Goal: Task Accomplishment & Management: Use online tool/utility

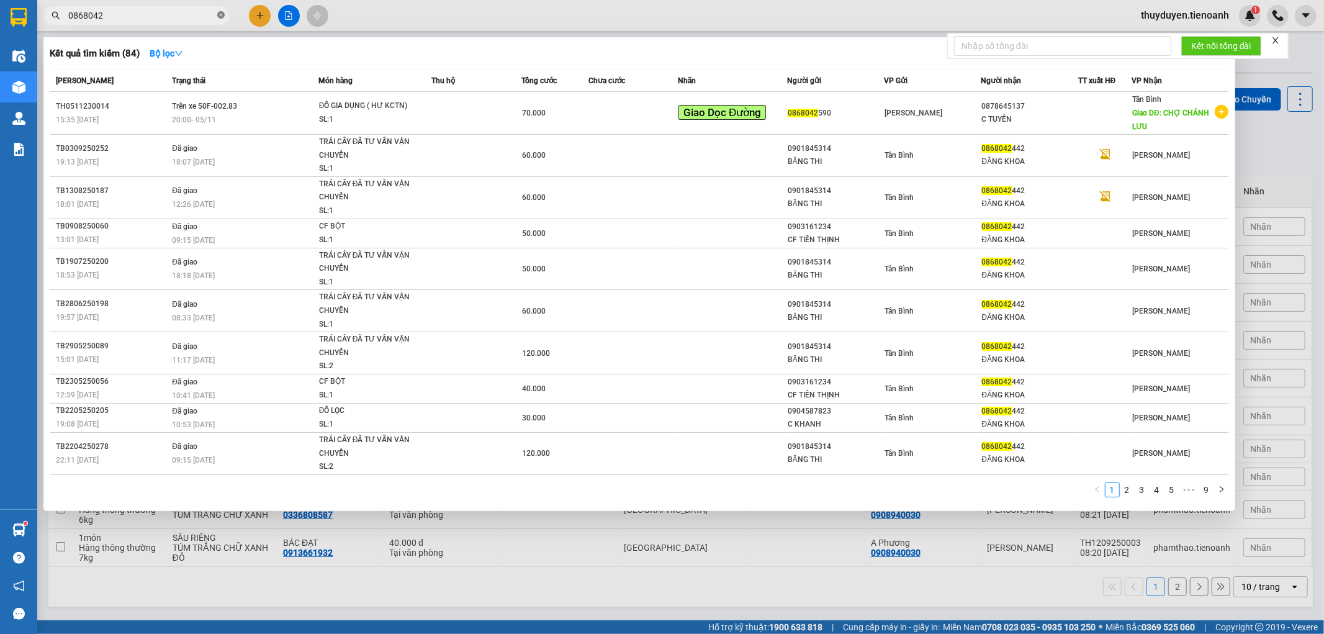
click at [221, 15] on icon "close-circle" at bounding box center [220, 14] width 7 height 7
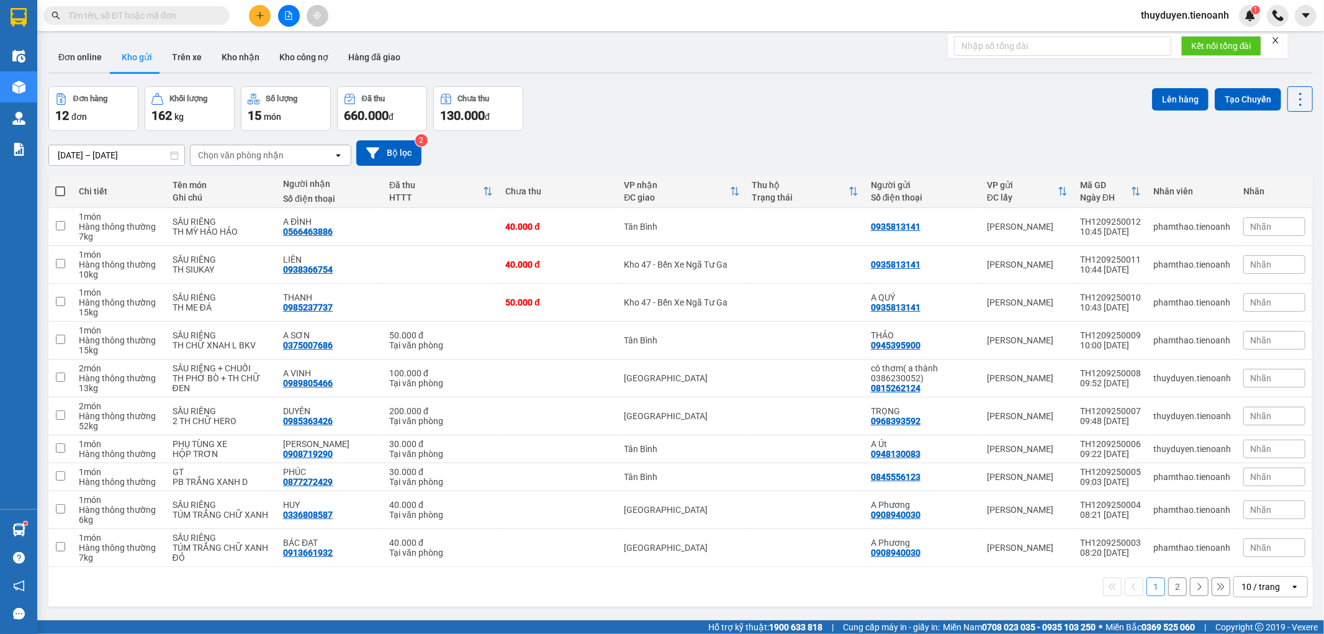
click at [380, 11] on div "Kết quả tìm kiếm ( 84 ) Bộ lọc Mã ĐH Trạng thái Món hàng Thu hộ Tổng cước Chưa …" at bounding box center [662, 15] width 1324 height 31
click at [402, 213] on td at bounding box center [441, 227] width 116 height 38
checkbox input "true"
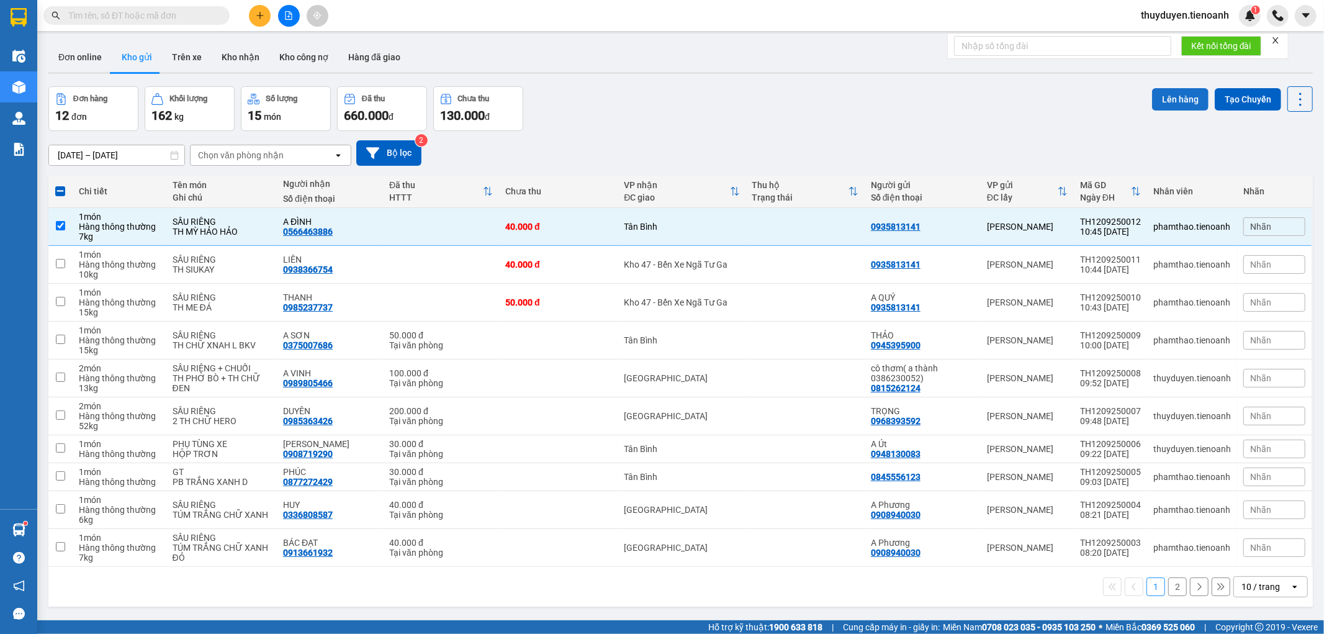
click at [1166, 106] on button "Lên hàng" at bounding box center [1180, 99] width 56 height 22
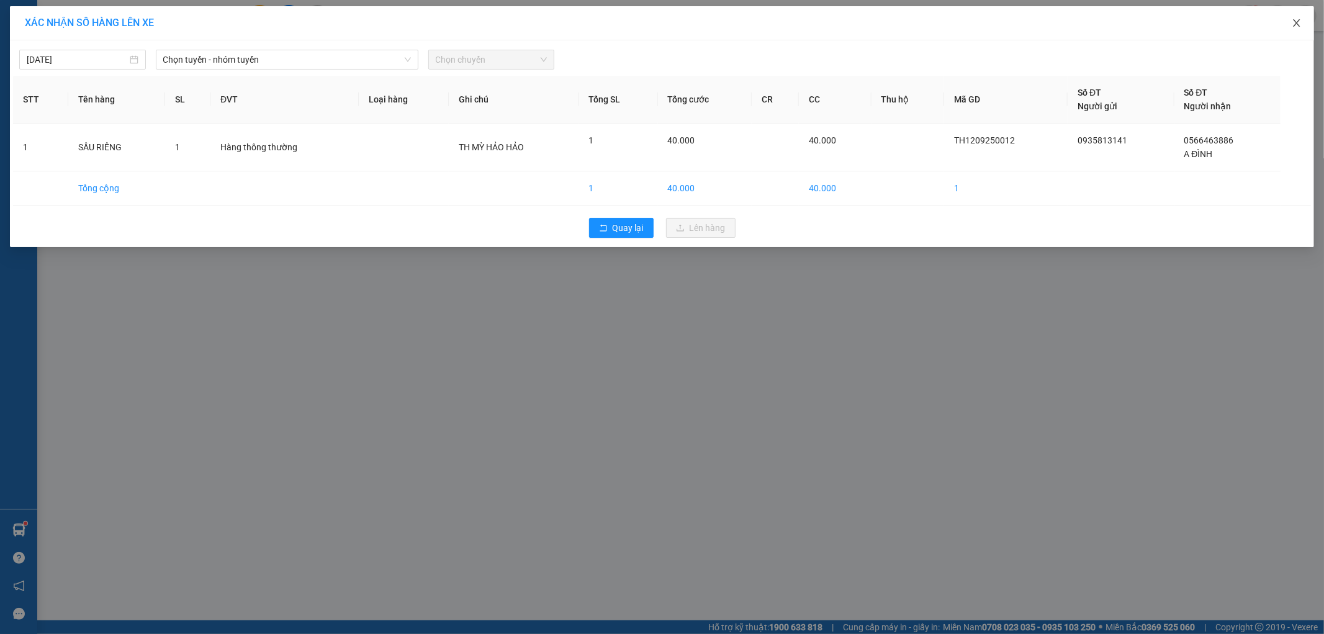
click at [1291, 24] on span "Close" at bounding box center [1296, 23] width 35 height 35
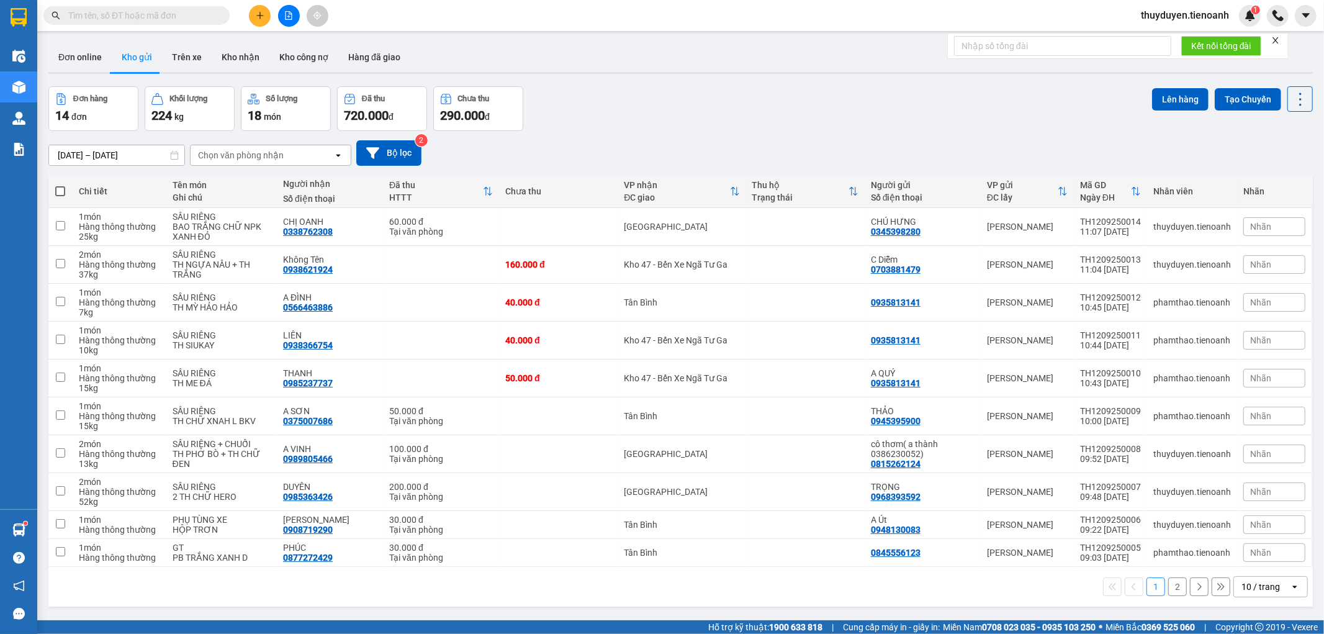
paste input "0909743796"
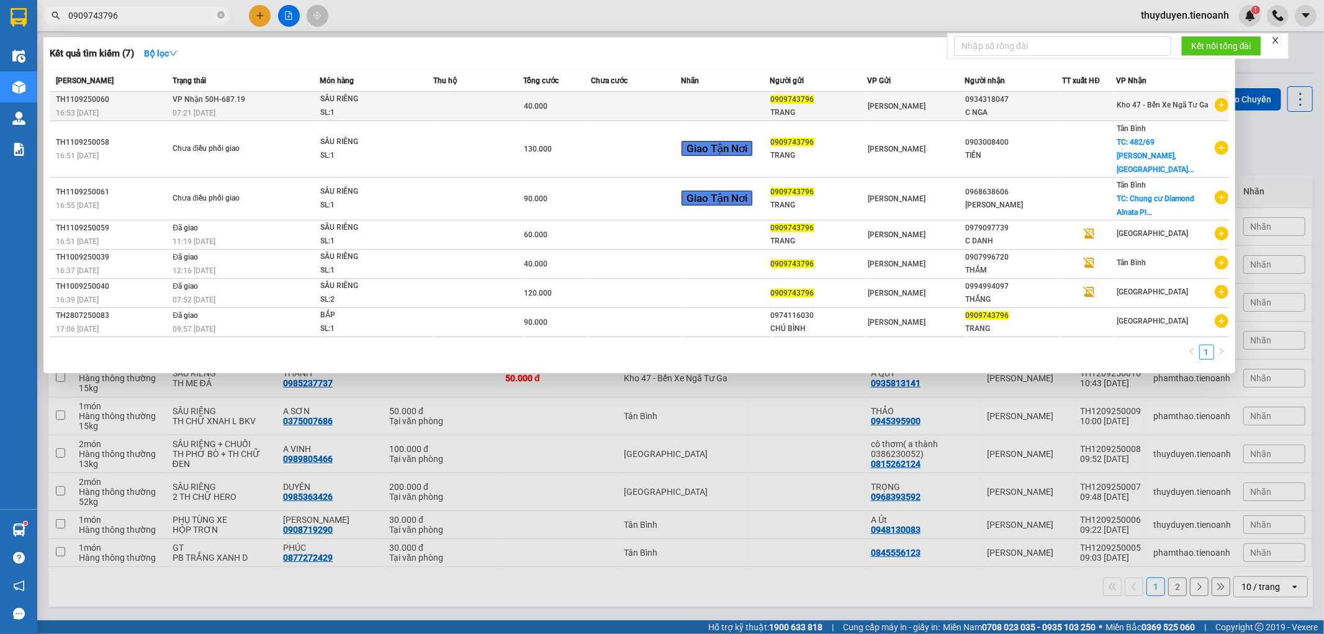
type input "0909743796"
click at [246, 104] on td "VP Nhận 50H-687.19 07:21 [DATE]" at bounding box center [244, 106] width 150 height 29
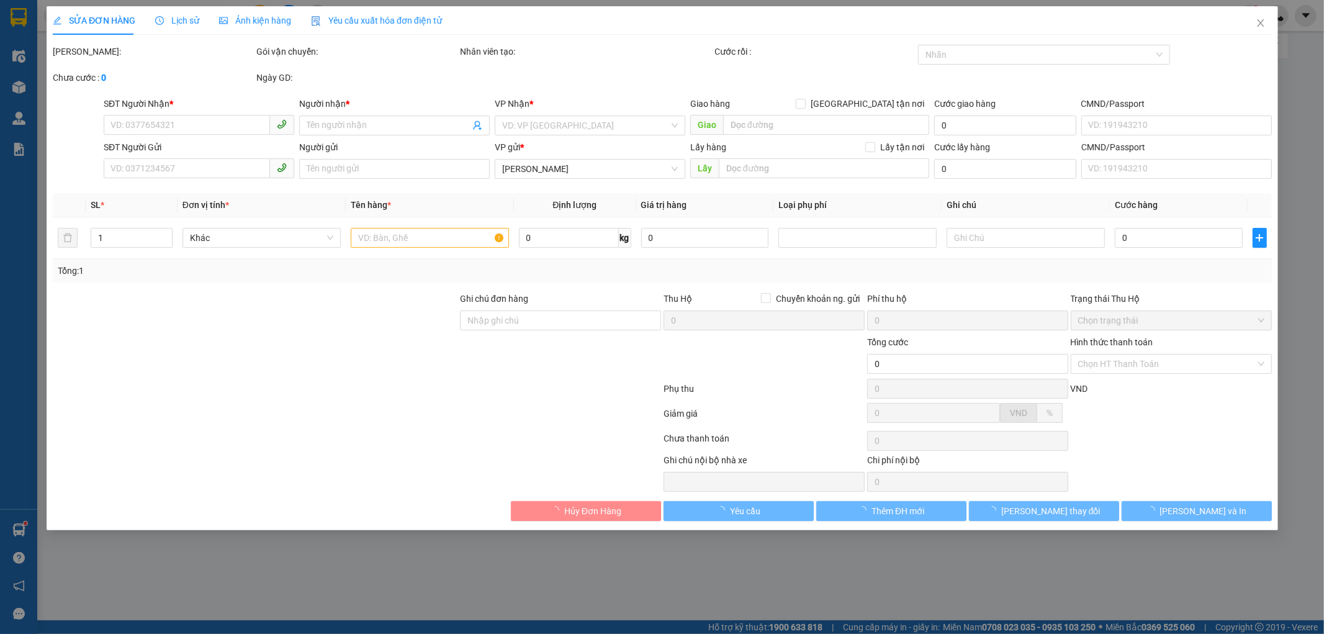
type input "0934318047"
type input "C NGA"
type input "0909743796"
type input "TRANG"
type input "40.000"
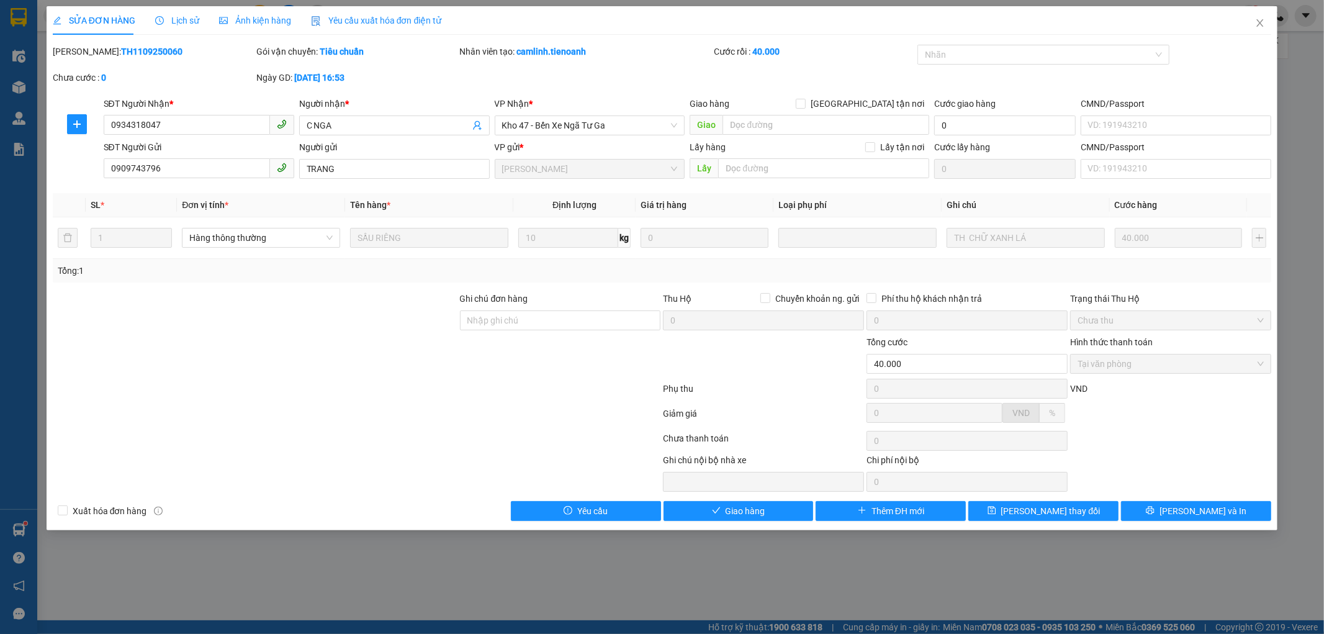
click at [184, 20] on span "Lịch sử" at bounding box center [177, 21] width 44 height 10
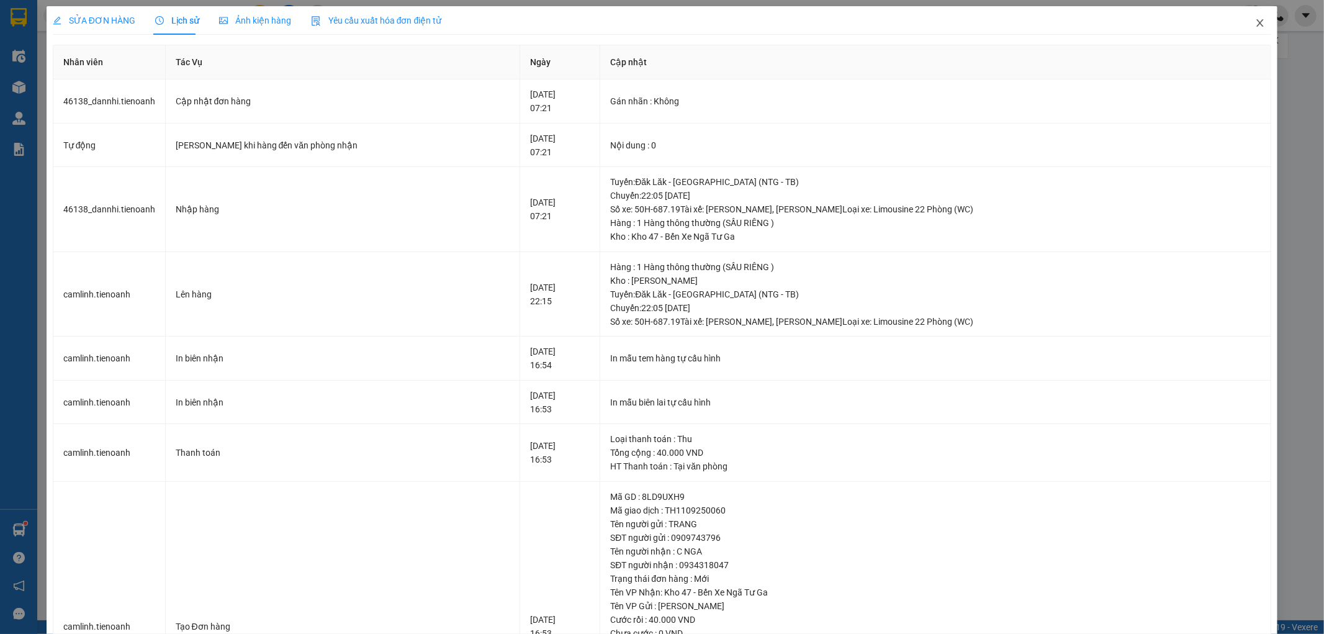
click at [1255, 25] on icon "close" at bounding box center [1260, 23] width 10 height 10
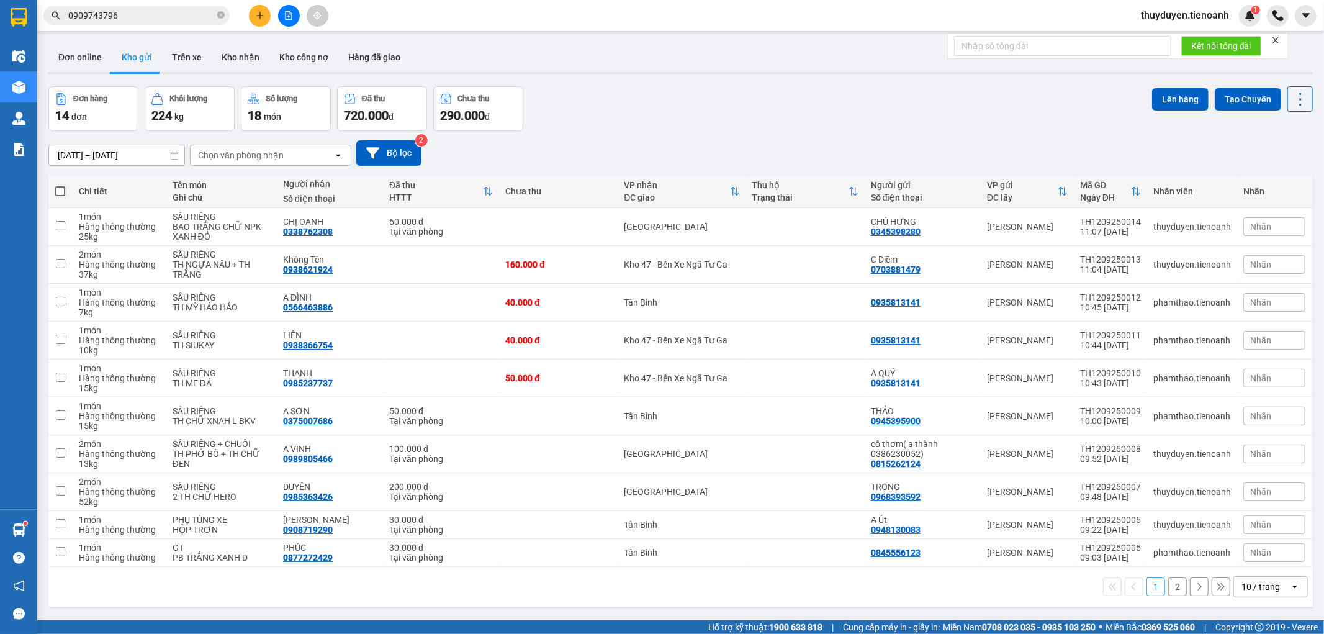
click at [150, 11] on input "0909743796" at bounding box center [141, 16] width 146 height 14
